Goal: Check status: Check status

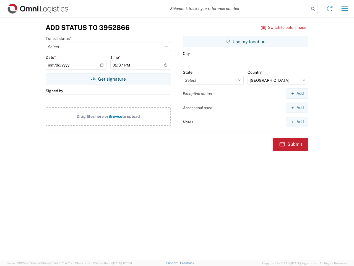
select select "US"
click at [238, 9] on input "search" at bounding box center [237, 8] width 143 height 11
click at [313, 9] on icon at bounding box center [313, 9] width 8 height 8
click at [330, 9] on icon at bounding box center [329, 8] width 9 height 9
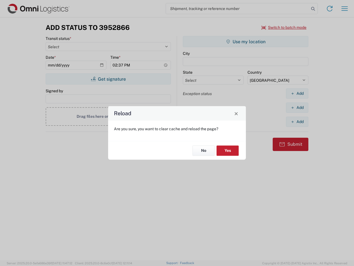
click at [284, 27] on div "Reload Are you sure, you want to clear cache and reload the page? No Yes" at bounding box center [177, 133] width 354 height 266
click at [108, 79] on div "Reload Are you sure, you want to clear cache and reload the page? No Yes" at bounding box center [177, 133] width 354 height 266
click at [246, 42] on div "Reload Are you sure, you want to clear cache and reload the page? No Yes" at bounding box center [177, 133] width 354 height 266
click at [297, 93] on div "Reload Are you sure, you want to clear cache and reload the page? No Yes" at bounding box center [177, 133] width 354 height 266
click at [297, 107] on div "Reload Are you sure, you want to clear cache and reload the page? No Yes" at bounding box center [177, 133] width 354 height 266
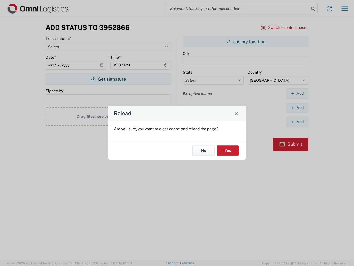
click at [297, 122] on div "Reload Are you sure, you want to clear cache and reload the page? No Yes" at bounding box center [177, 133] width 354 height 266
